Goal: Navigation & Orientation: Go to known website

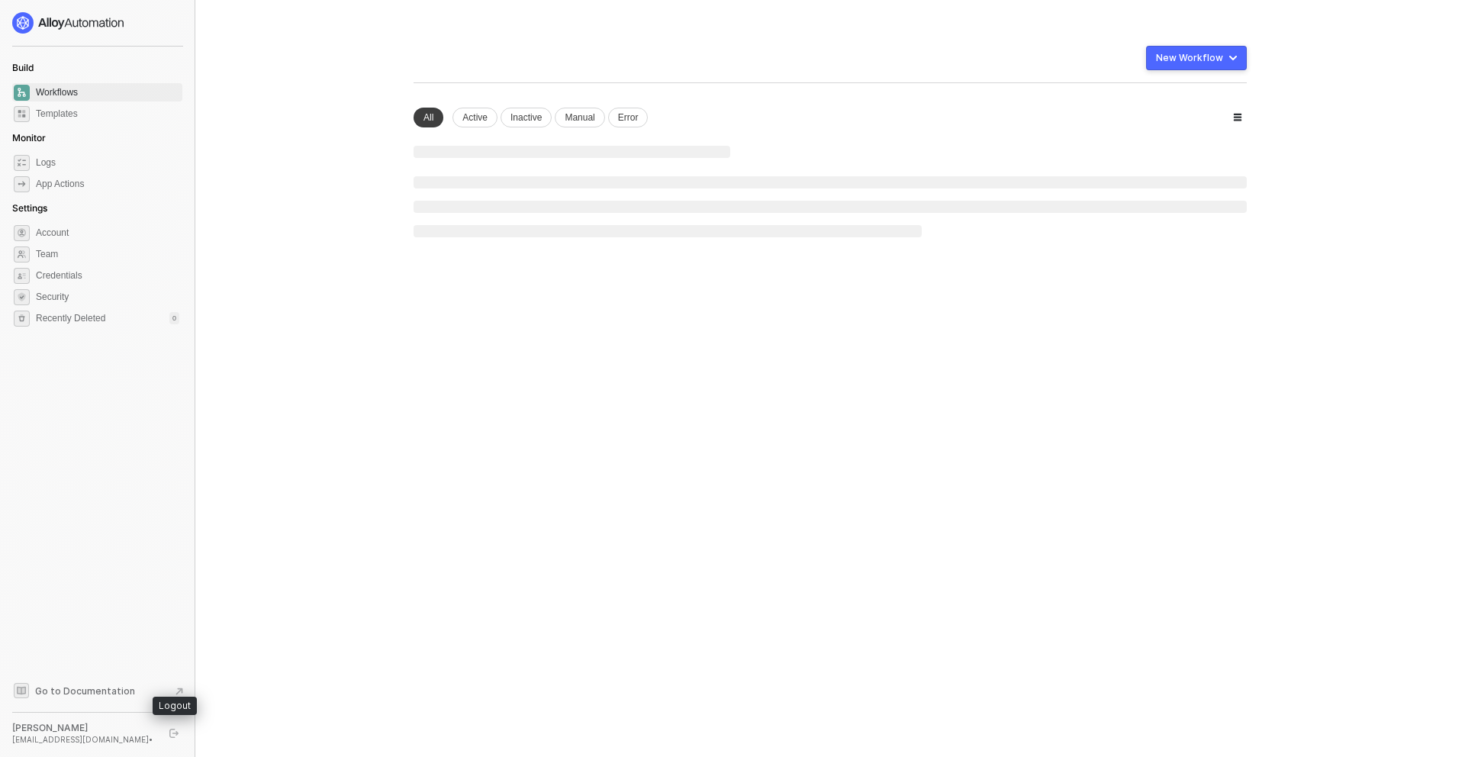
click at [169, 735] on icon "logout" at bounding box center [173, 733] width 9 height 9
